Goal: Task Accomplishment & Management: Use online tool/utility

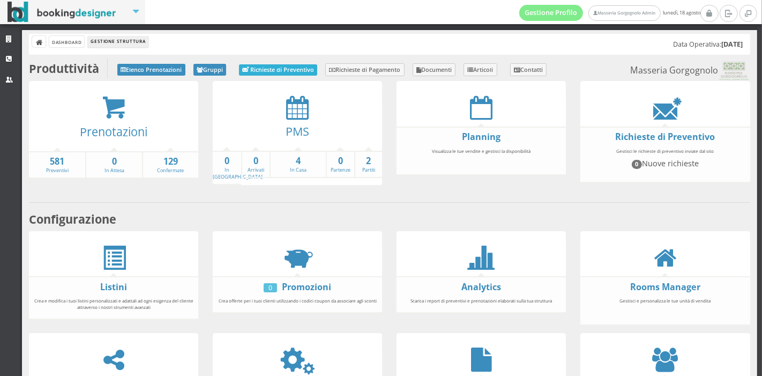
click at [263, 71] on link "Richieste di Preventivo" at bounding box center [278, 69] width 78 height 11
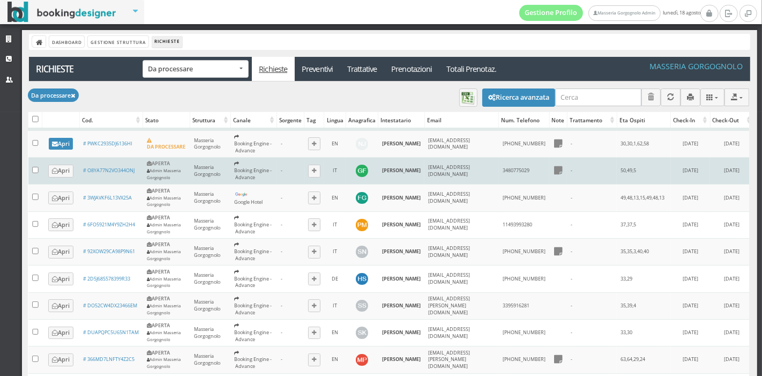
scroll to position [4, 0]
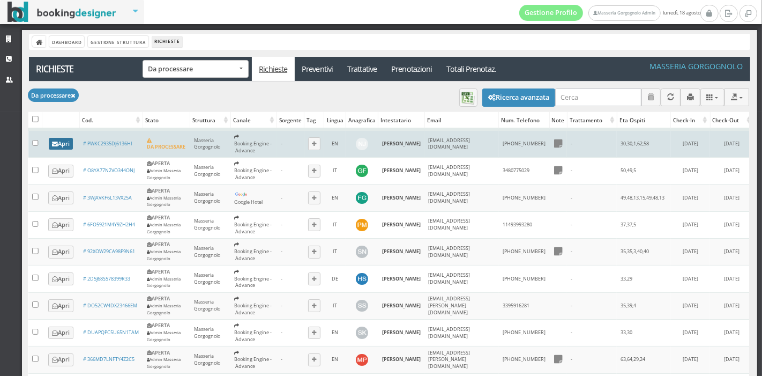
click at [63, 143] on link "Apri" at bounding box center [61, 144] width 25 height 12
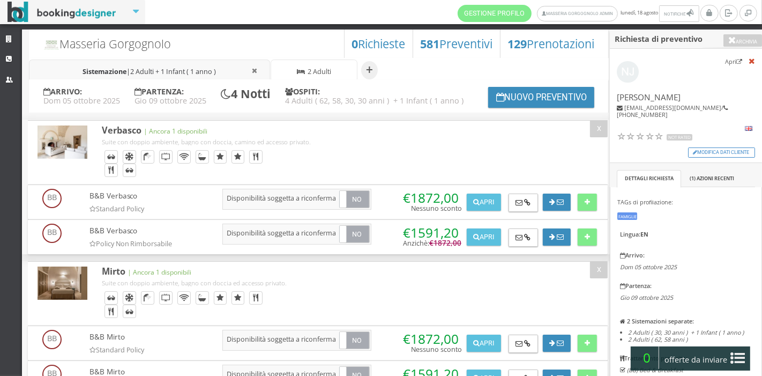
click at [206, 75] on span "2 Adulti + 1 Infant ( 1 anno )" at bounding box center [174, 71] width 86 height 9
select select "3"
type input "30"
type input "1"
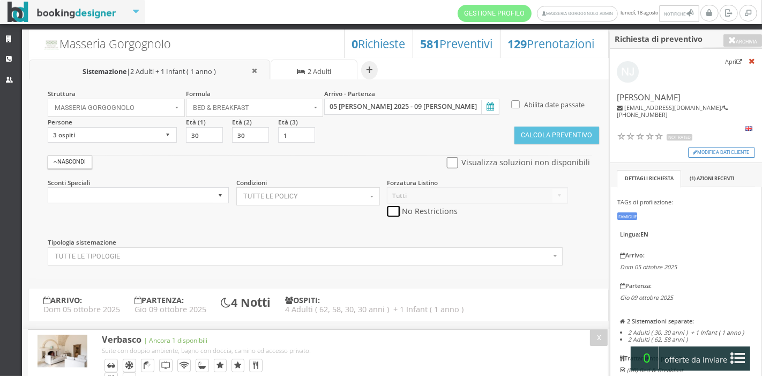
click at [390, 212] on input "checkbox" at bounding box center [393, 211] width 13 height 11
checkbox input "true"
click at [456, 166] on input "checkbox" at bounding box center [452, 162] width 13 height 11
checkbox input "true"
click at [526, 142] on button "Calcola Preventivo" at bounding box center [557, 135] width 85 height 17
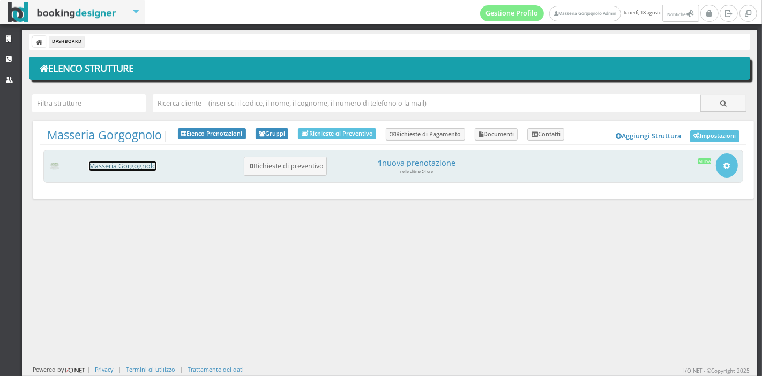
click at [144, 162] on link "Masseria Gorgognolo" at bounding box center [123, 165] width 68 height 9
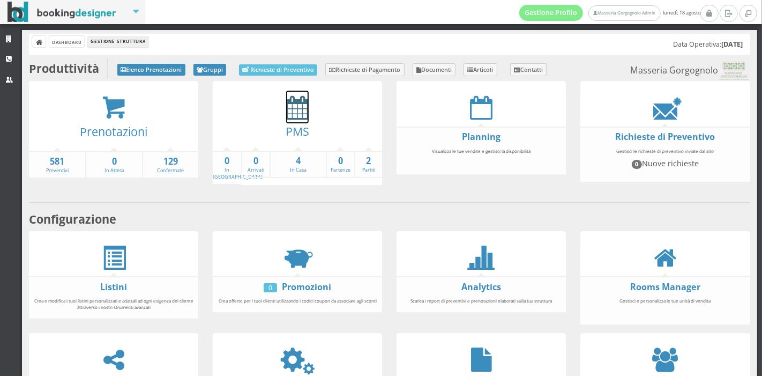
click at [297, 113] on icon at bounding box center [297, 107] width 23 height 24
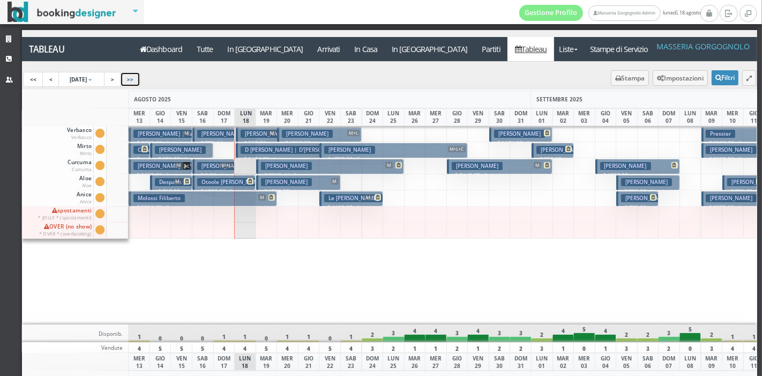
click at [140, 80] on link ">>" at bounding box center [130, 79] width 20 height 15
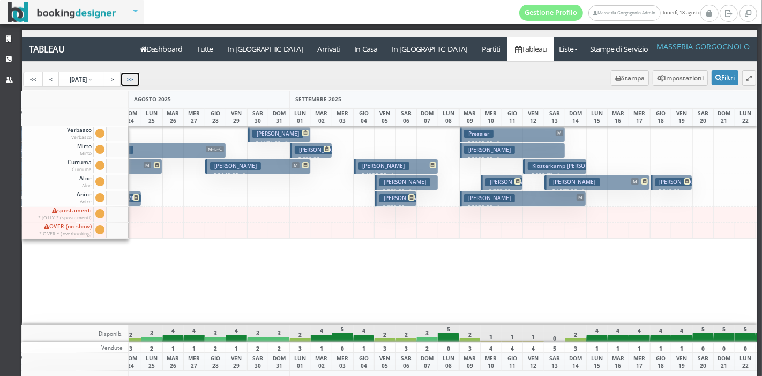
click at [140, 80] on link ">>" at bounding box center [130, 79] width 20 height 15
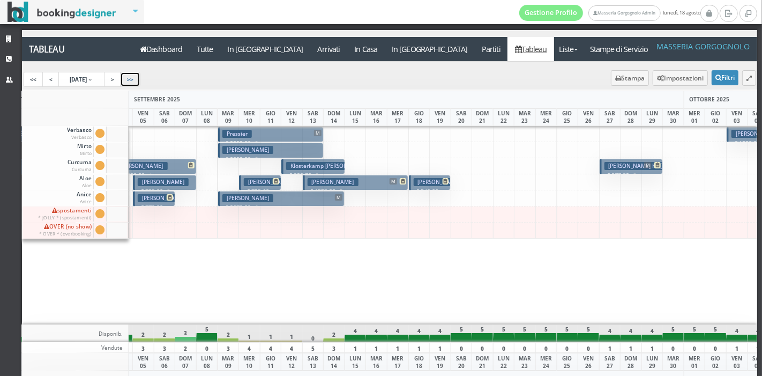
click at [140, 80] on link ">>" at bounding box center [130, 79] width 20 height 15
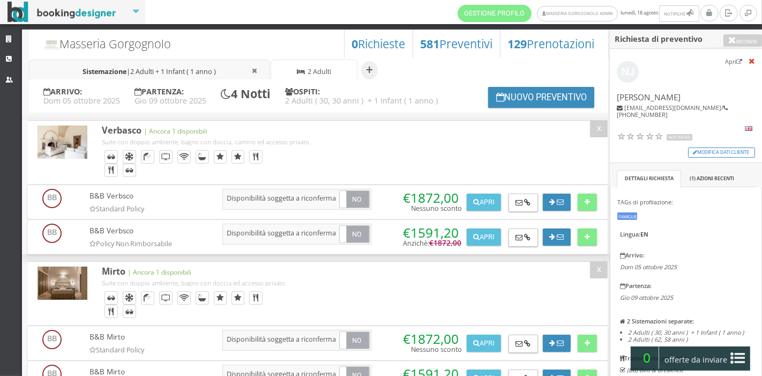
click at [304, 75] on span at bounding box center [302, 71] width 11 height 9
select select "2"
type input "62"
type input "58"
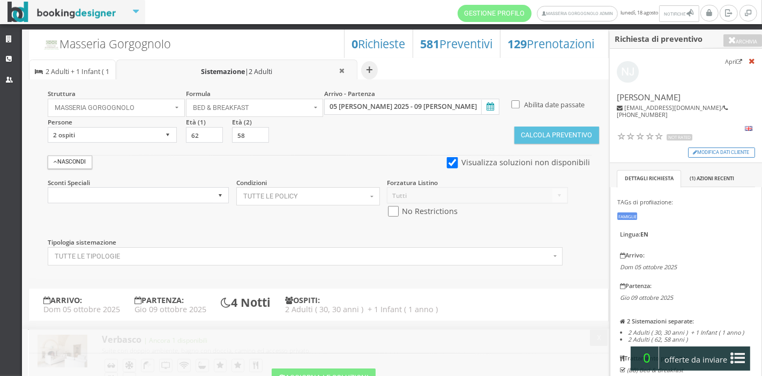
click at [73, 71] on span "2 Adulti + 1 Infant ( 1 anno )" at bounding box center [78, 78] width 64 height 23
select select "3"
type input "30"
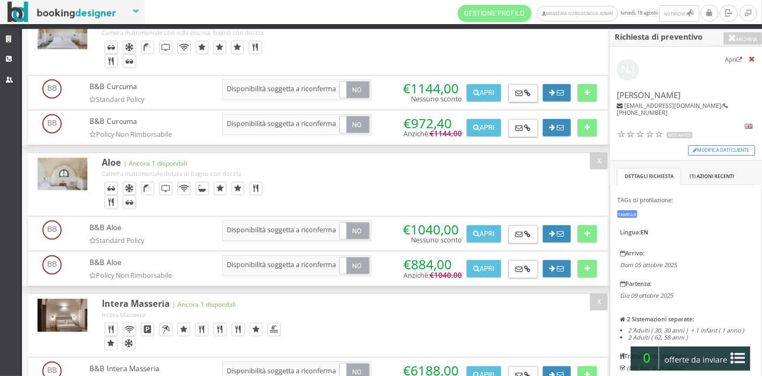
scroll to position [794, 0]
